Goal: Information Seeking & Learning: Learn about a topic

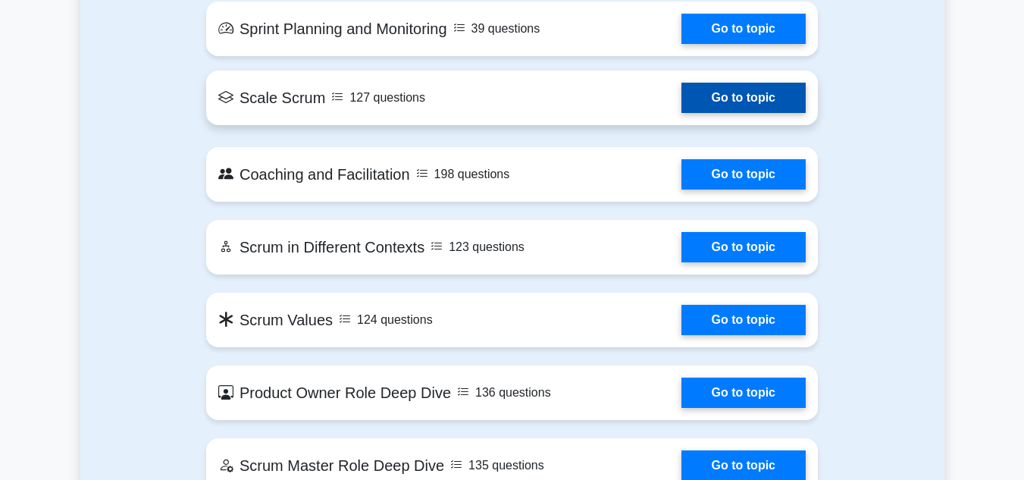
scroll to position [1213, 0]
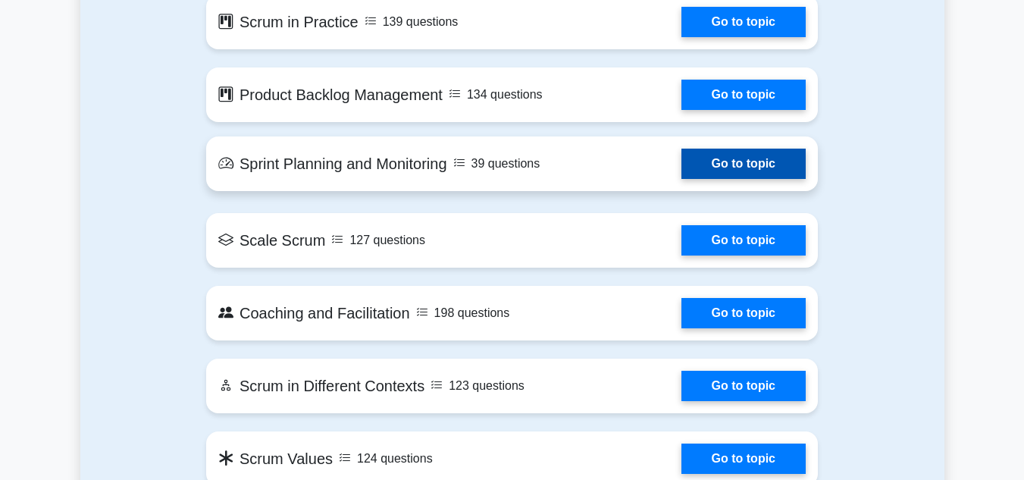
click at [730, 175] on link "Go to topic" at bounding box center [744, 164] width 124 height 30
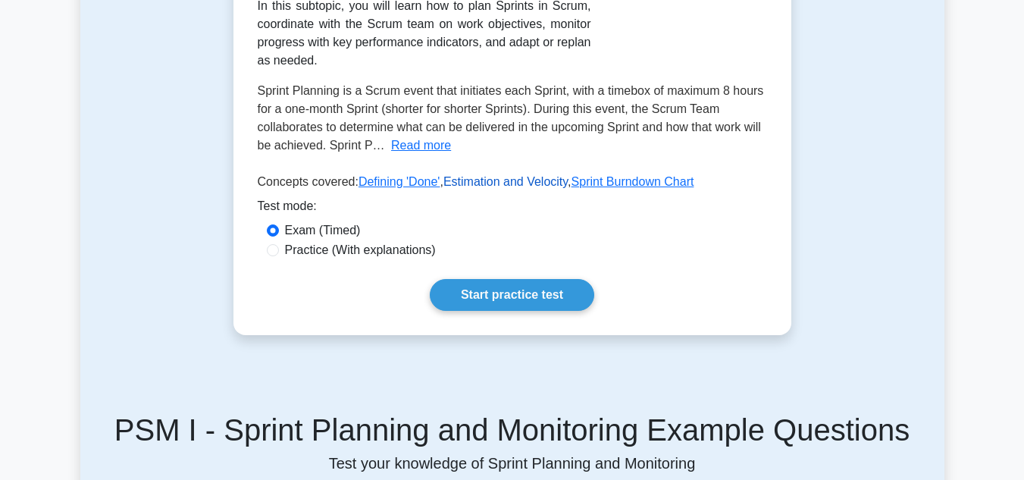
scroll to position [455, 0]
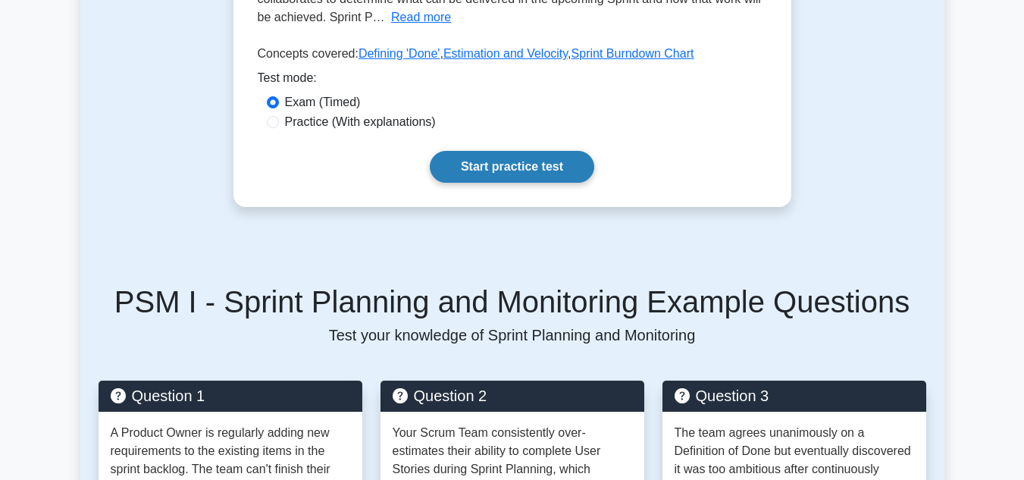
click at [533, 161] on link "Start practice test" at bounding box center [512, 167] width 165 height 32
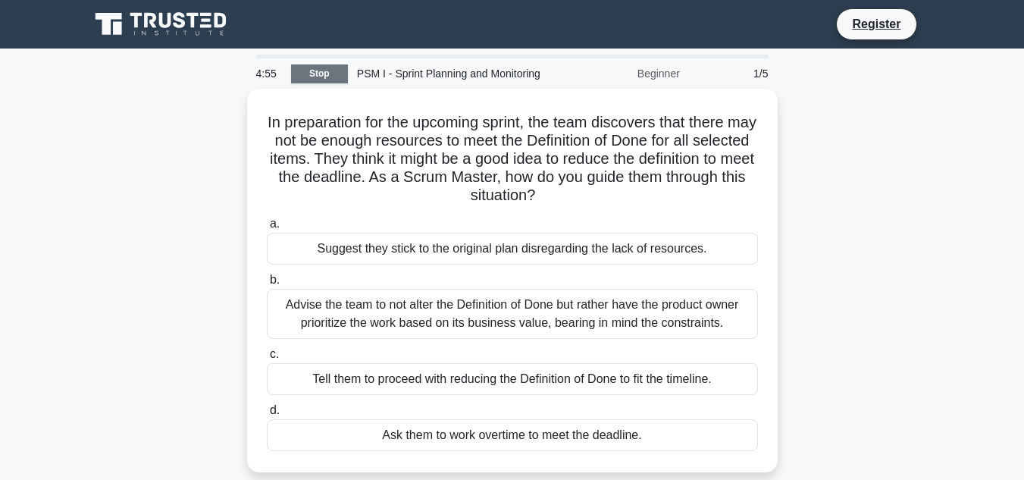
click at [334, 77] on link "Stop" at bounding box center [319, 73] width 57 height 19
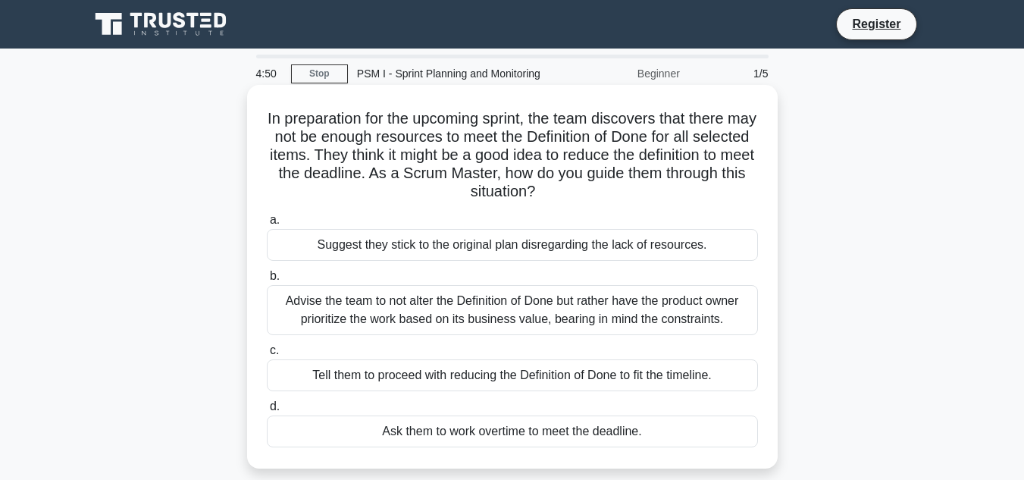
click at [303, 320] on div "Advise the team to not alter the Definition of Done but rather have the product…" at bounding box center [512, 310] width 491 height 50
click at [267, 281] on input "b. Advise the team to not alter the Definition of Done but rather have the prod…" at bounding box center [267, 276] width 0 height 10
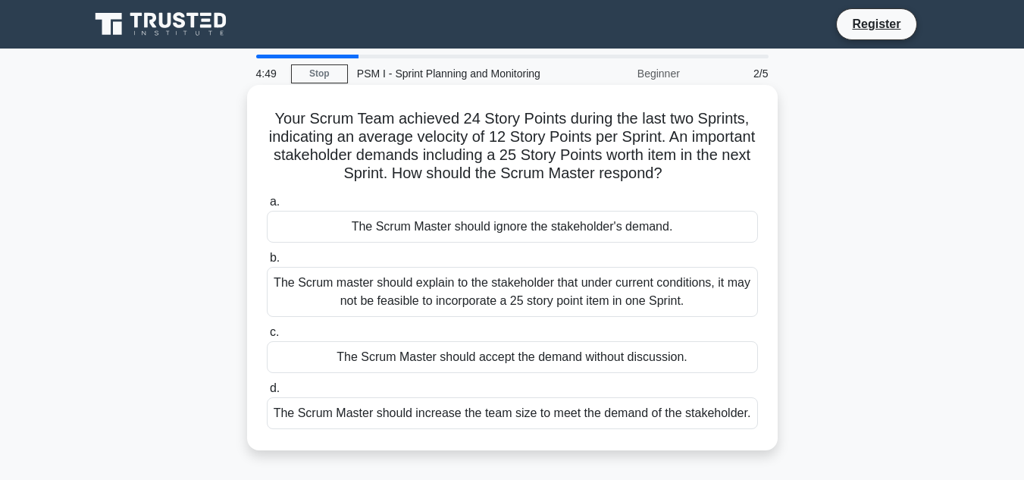
click at [296, 304] on div "The Scrum master should explain to the stakeholder that under current condition…" at bounding box center [512, 292] width 491 height 50
click at [267, 263] on input "b. The Scrum master should explain to the stakeholder that under current condit…" at bounding box center [267, 258] width 0 height 10
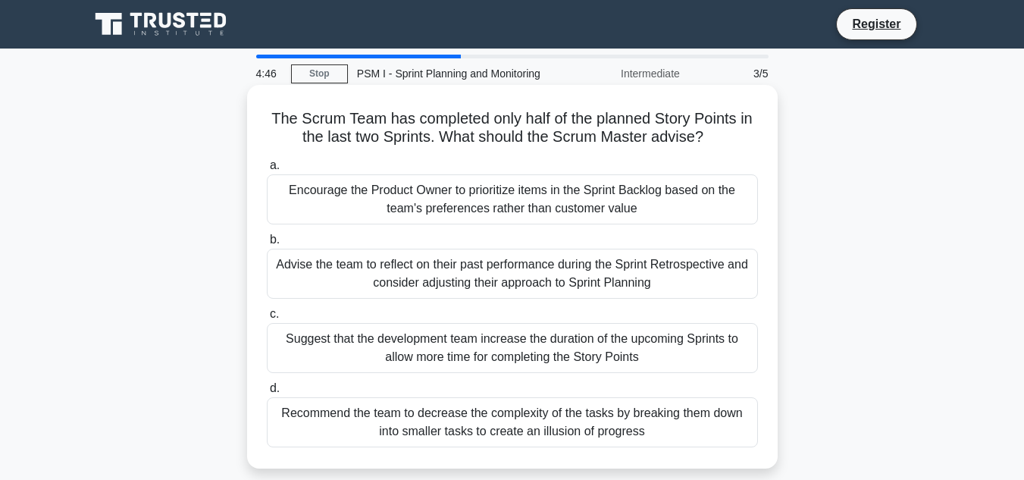
click at [378, 306] on label "c. Suggest that the development team increase the duration of the upcoming Spri…" at bounding box center [512, 339] width 491 height 68
click at [267, 309] on input "c. Suggest that the development team increase the duration of the upcoming Spri…" at bounding box center [267, 314] width 0 height 10
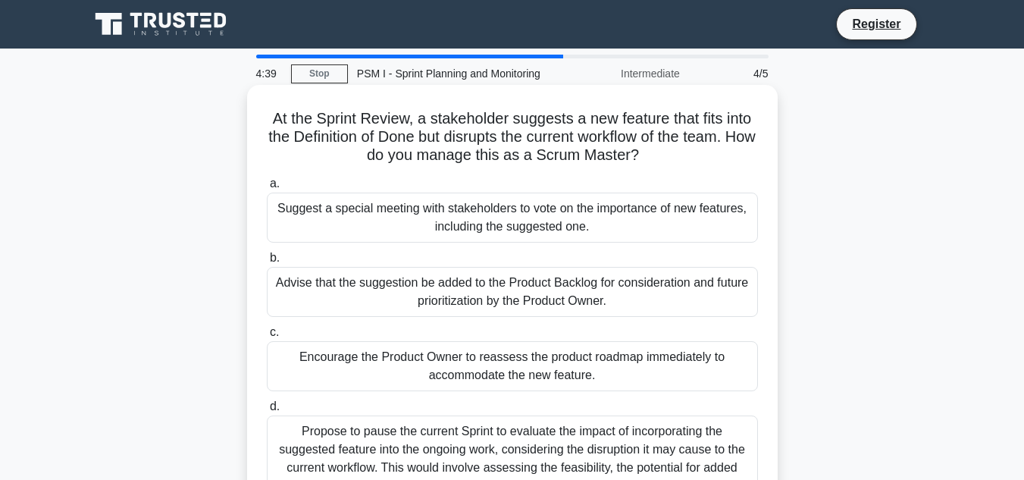
click at [441, 370] on div "Encourage the Product Owner to reassess the product roadmap immediately to acco…" at bounding box center [512, 366] width 491 height 50
click at [267, 337] on input "c. Encourage the Product Owner to reassess the product roadmap immediately to a…" at bounding box center [267, 333] width 0 height 10
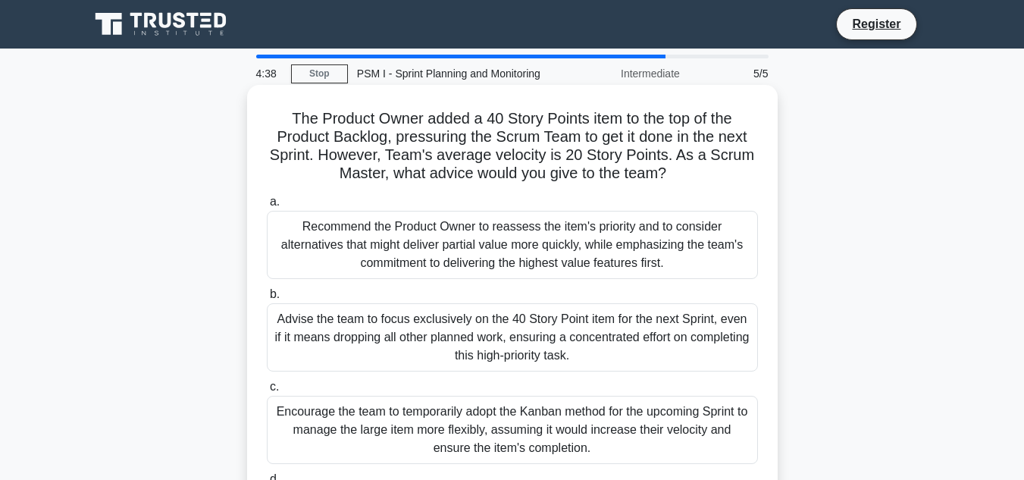
click at [391, 245] on div "Recommend the Product Owner to reassess the item's priority and to consider alt…" at bounding box center [512, 245] width 491 height 68
click at [267, 207] on input "a. Recommend the Product Owner to reassess the item's priority and to consider …" at bounding box center [267, 202] width 0 height 10
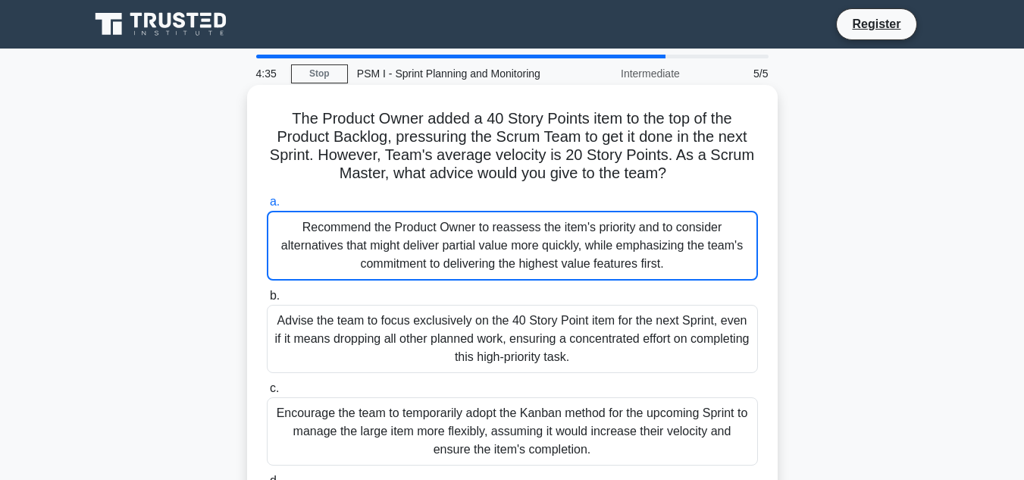
click at [534, 258] on div "Recommend the Product Owner to reassess the item's priority and to consider alt…" at bounding box center [512, 246] width 491 height 70
click at [267, 207] on input "a. Recommend the Product Owner to reassess the item's priority and to consider …" at bounding box center [267, 202] width 0 height 10
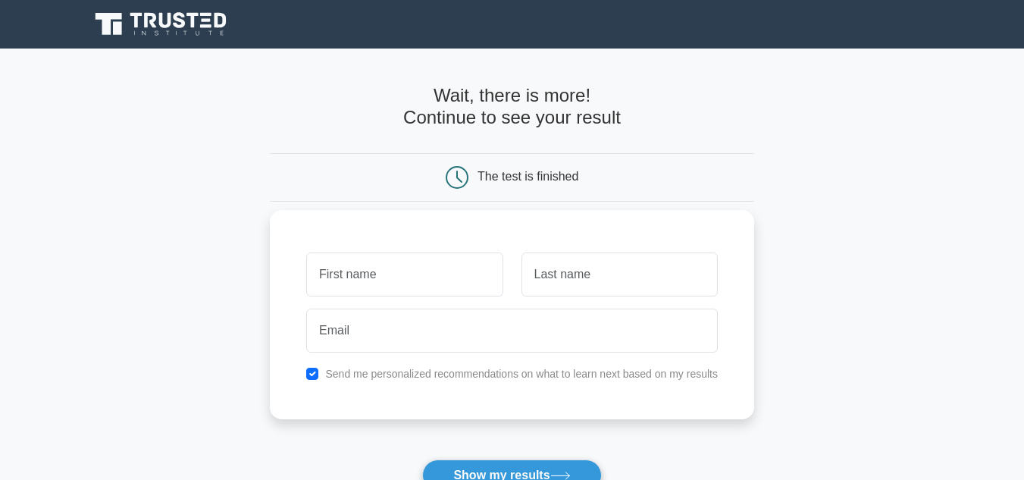
type input "a"
type input "[PERSON_NAME]"
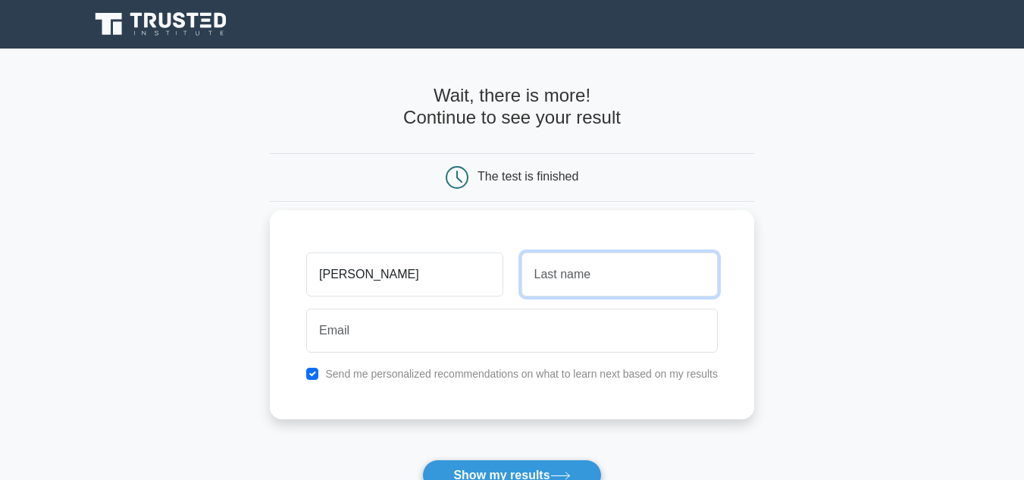
click at [582, 291] on input "text" at bounding box center [620, 274] width 196 height 44
type input "ammar"
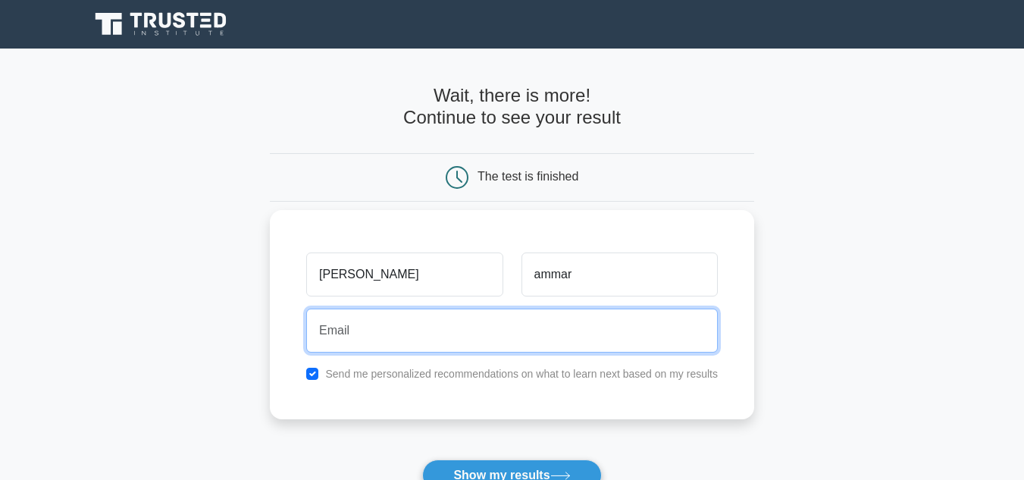
click at [532, 340] on input "email" at bounding box center [512, 331] width 412 height 44
click at [422, 459] on button "Show my results" at bounding box center [511, 475] width 179 height 32
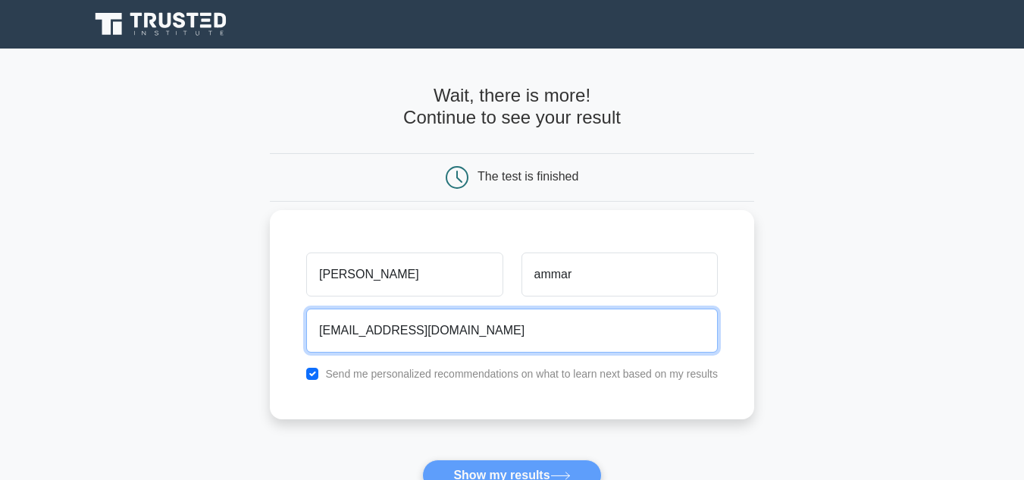
click at [532, 331] on input "[EMAIL_ADDRESS][DOMAIN_NAME]" at bounding box center [512, 331] width 412 height 44
type input "m-13331173@moe-dl.edu.m"
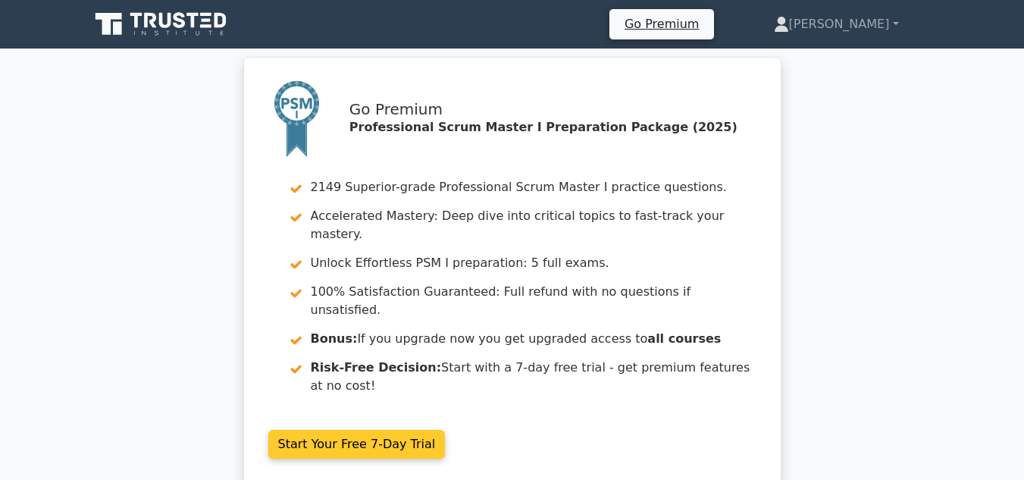
click at [384, 430] on link "Start Your Free 7-Day Trial" at bounding box center [356, 444] width 177 height 29
